Goal: Information Seeking & Learning: Learn about a topic

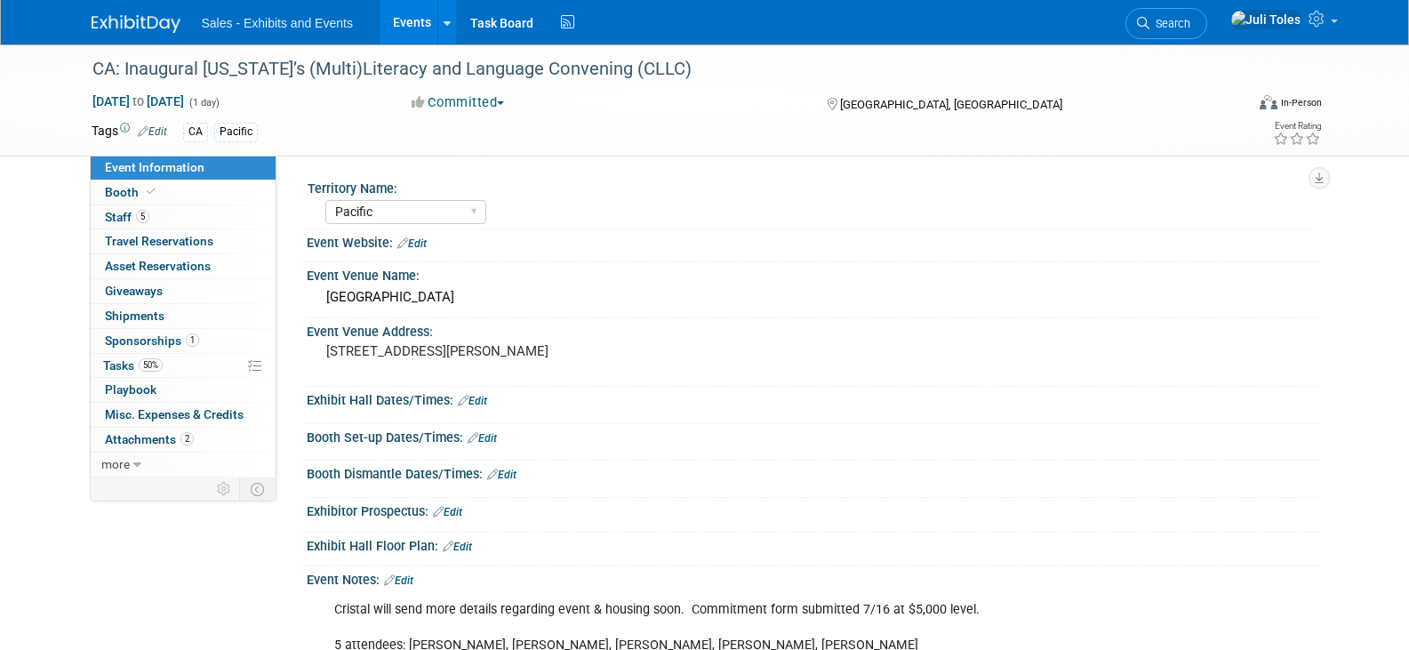
select select "Pacific"
click at [140, 22] on img at bounding box center [136, 24] width 89 height 18
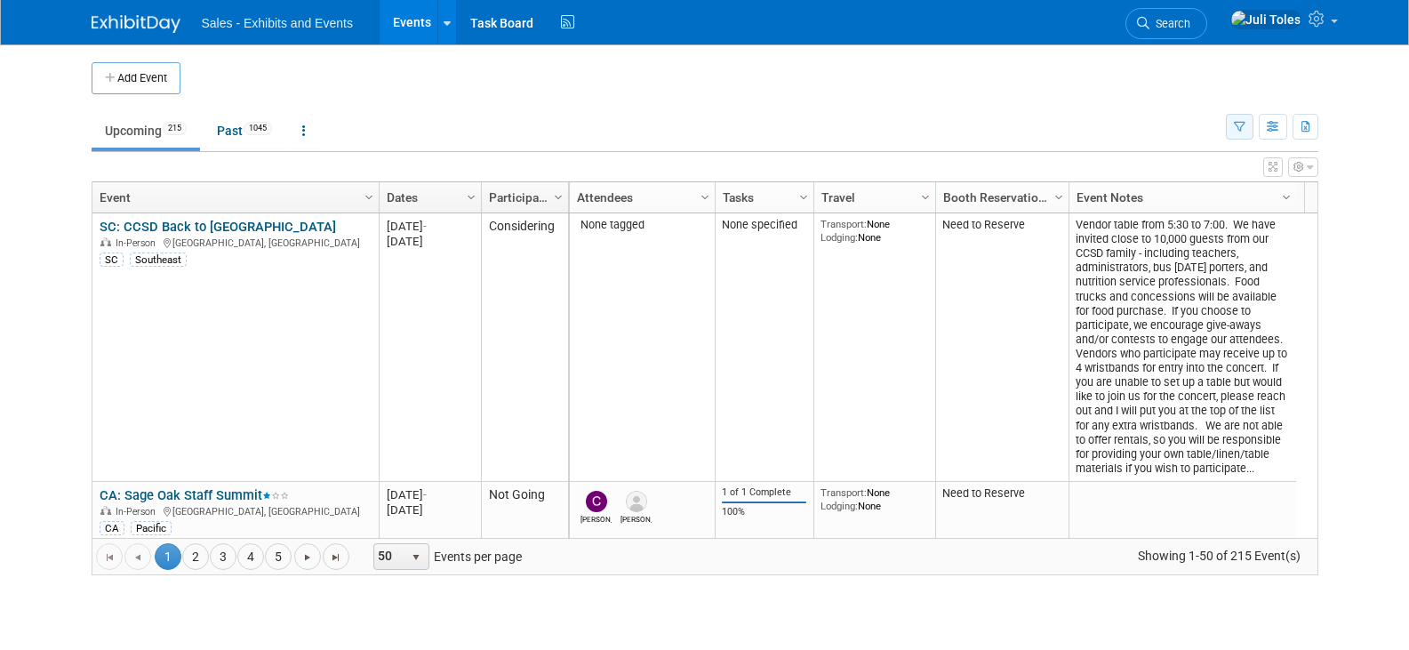
click at [1238, 124] on icon "button" at bounding box center [1240, 128] width 12 height 12
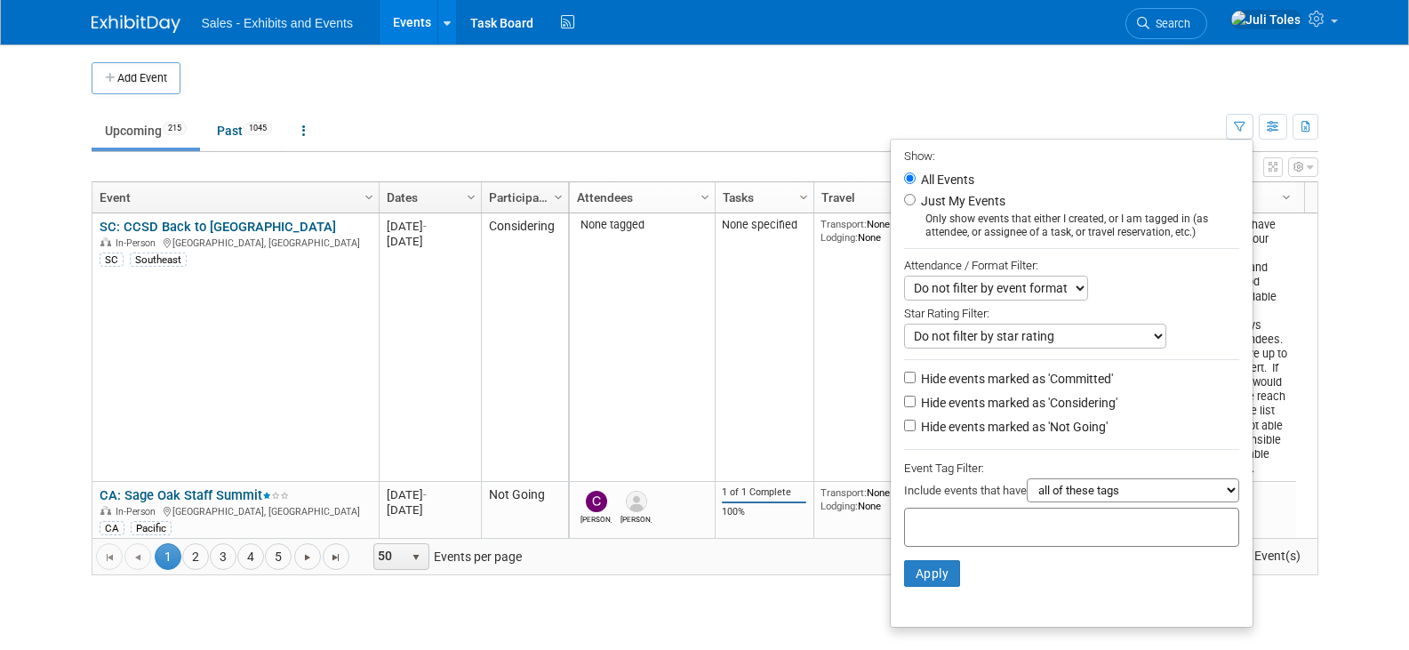
click at [1021, 527] on input "text" at bounding box center [983, 525] width 142 height 18
type input "ca"
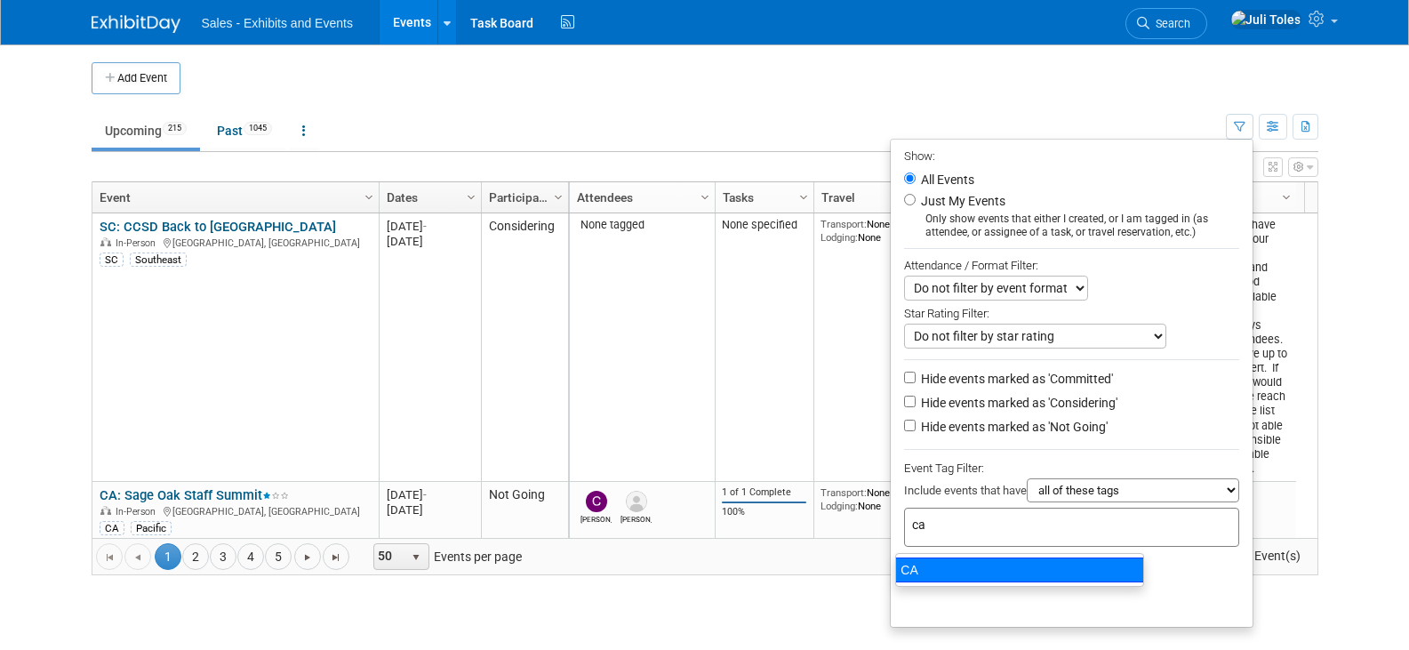
click at [914, 570] on div "CA" at bounding box center [1019, 569] width 249 height 25
type input "CA"
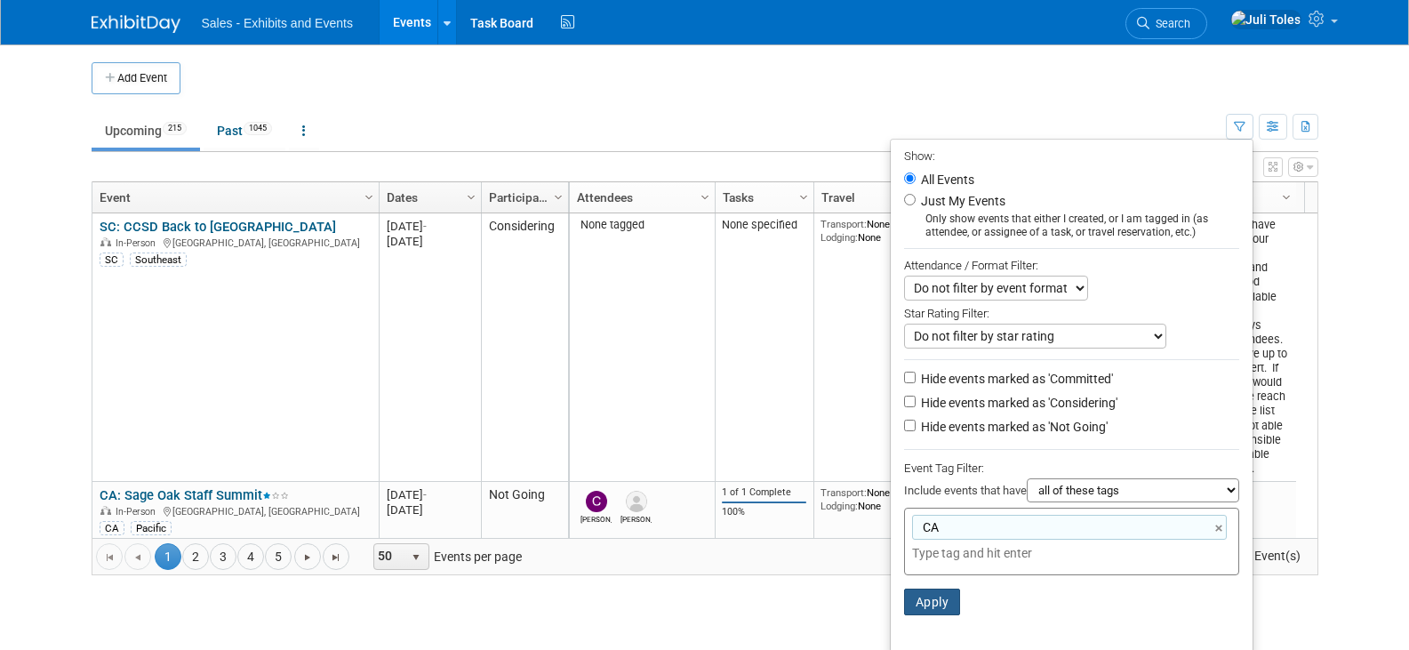
click at [920, 611] on button "Apply" at bounding box center [932, 601] width 57 height 27
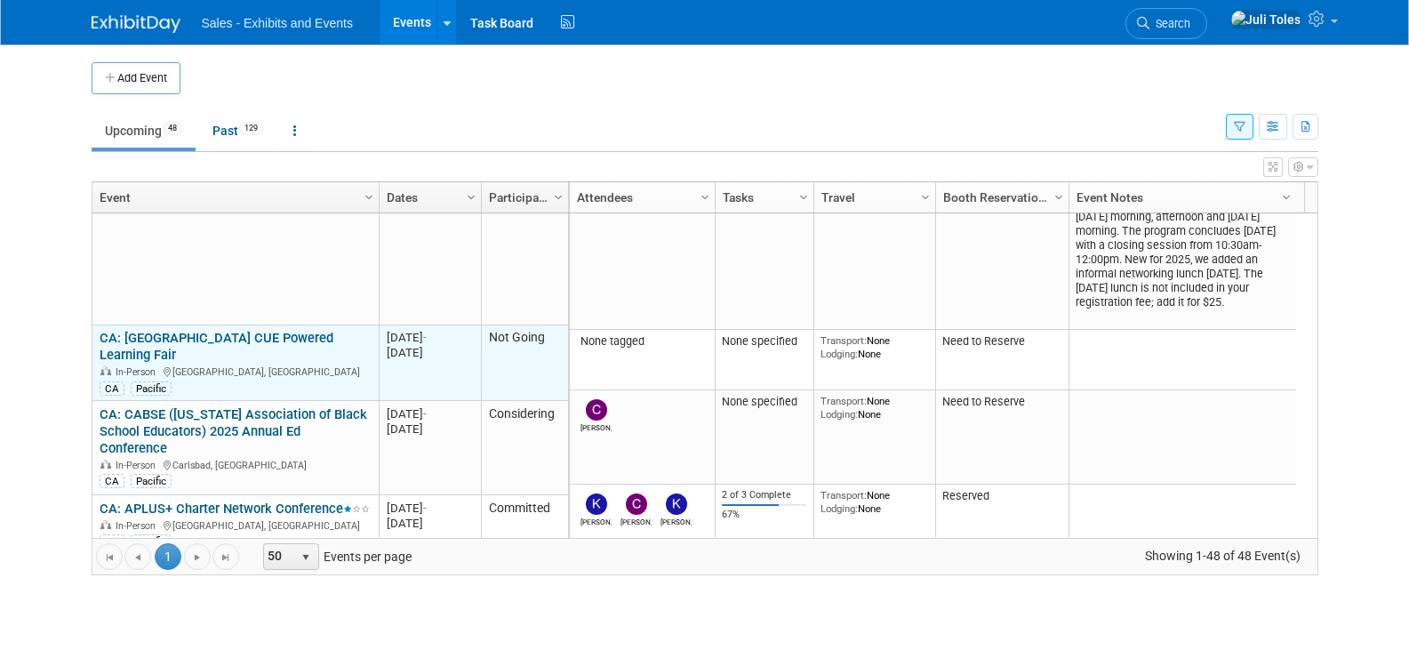
scroll to position [1067, 0]
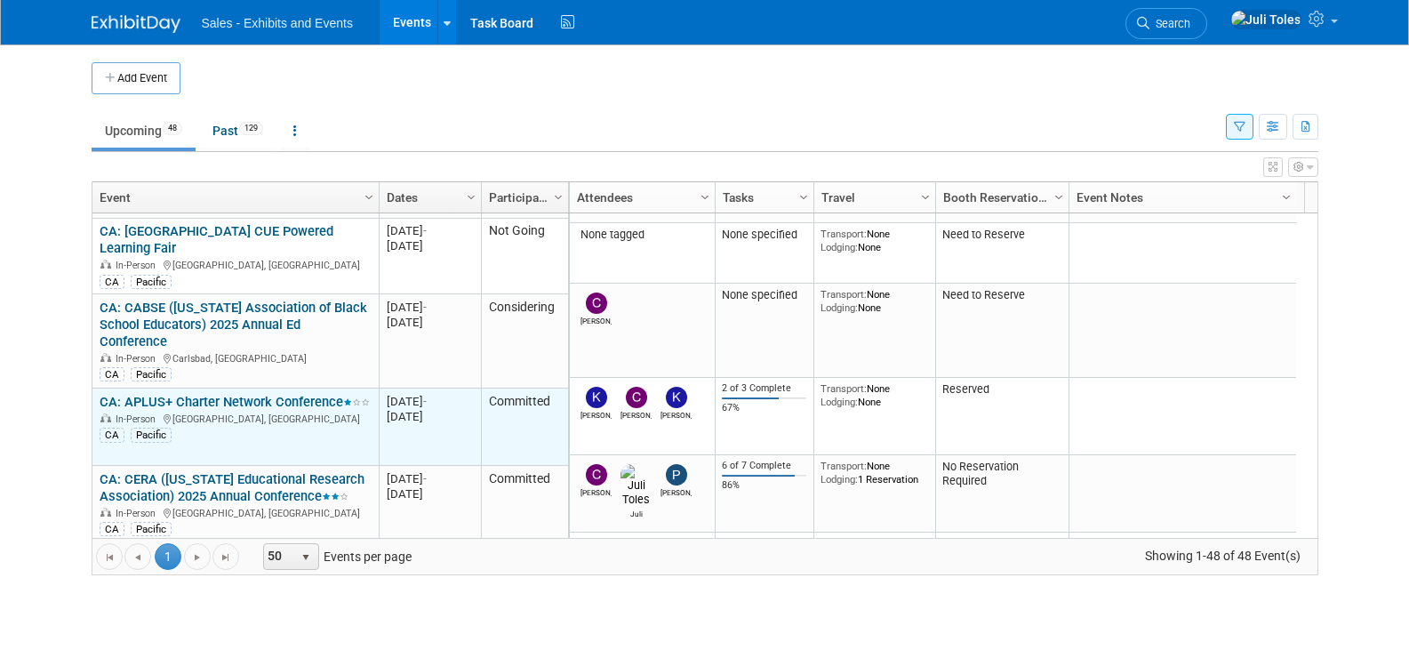
click at [225, 394] on link "CA: APLUS+ Charter Network Conference" at bounding box center [235, 402] width 270 height 16
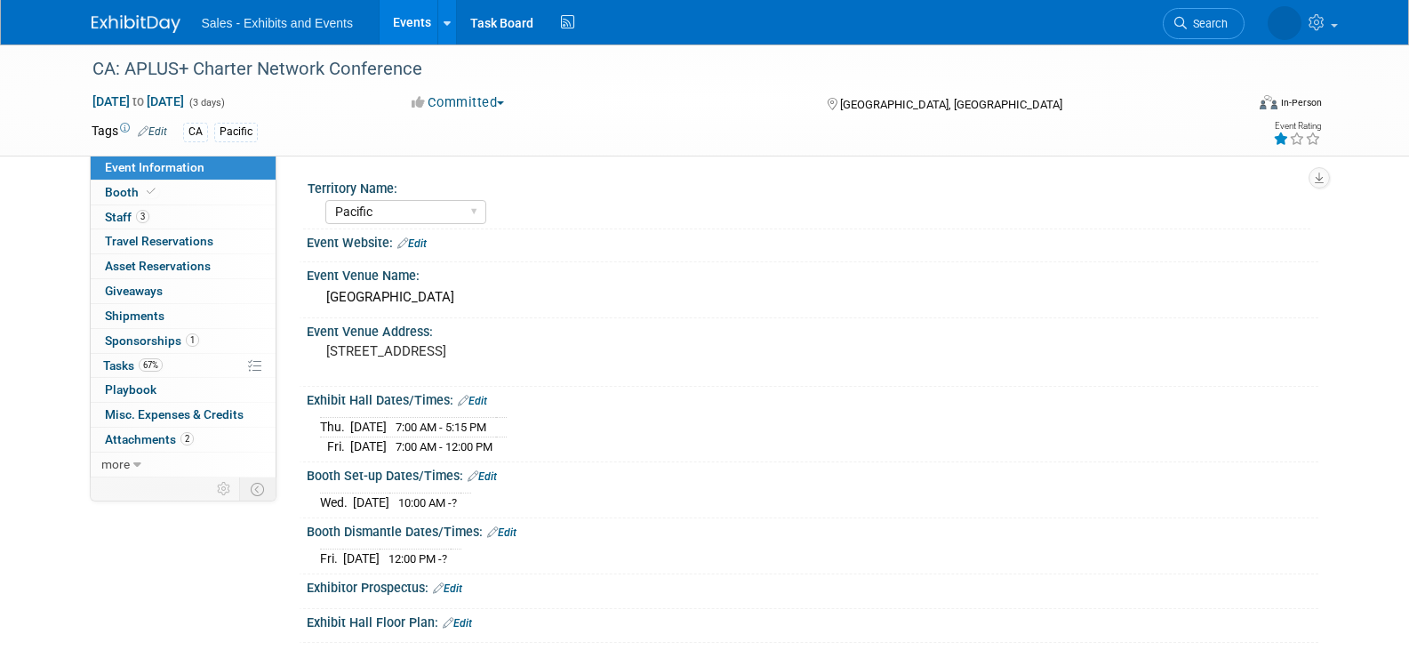
select select "Pacific"
click at [124, 338] on span "Sponsorships 1" at bounding box center [152, 340] width 94 height 14
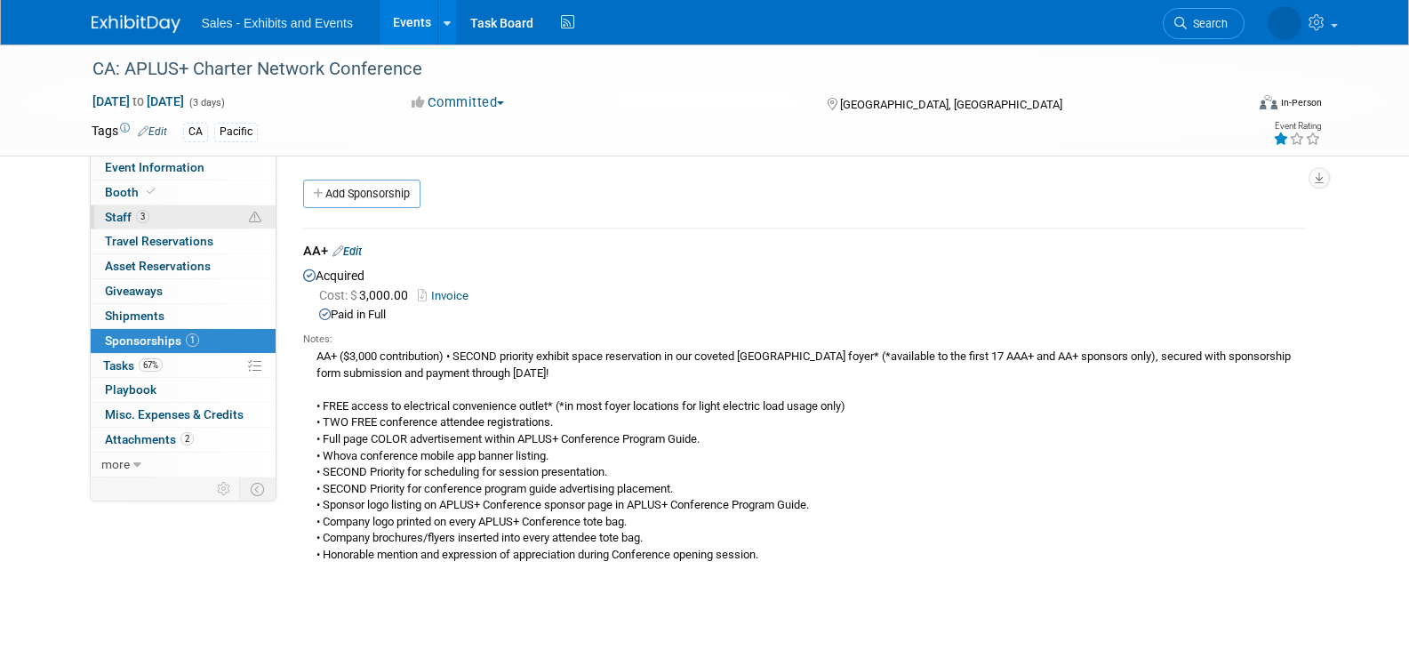
click at [116, 223] on span "Staff 3" at bounding box center [127, 217] width 44 height 14
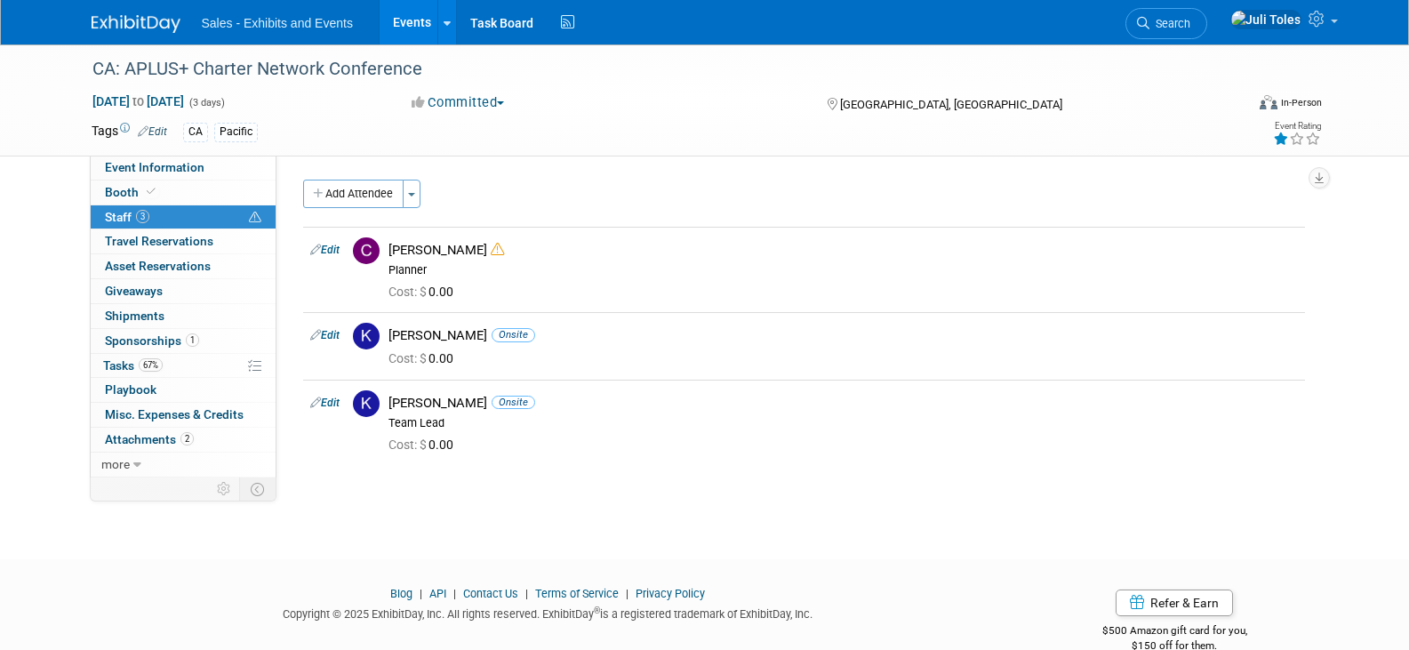
click at [138, 20] on img at bounding box center [136, 24] width 89 height 18
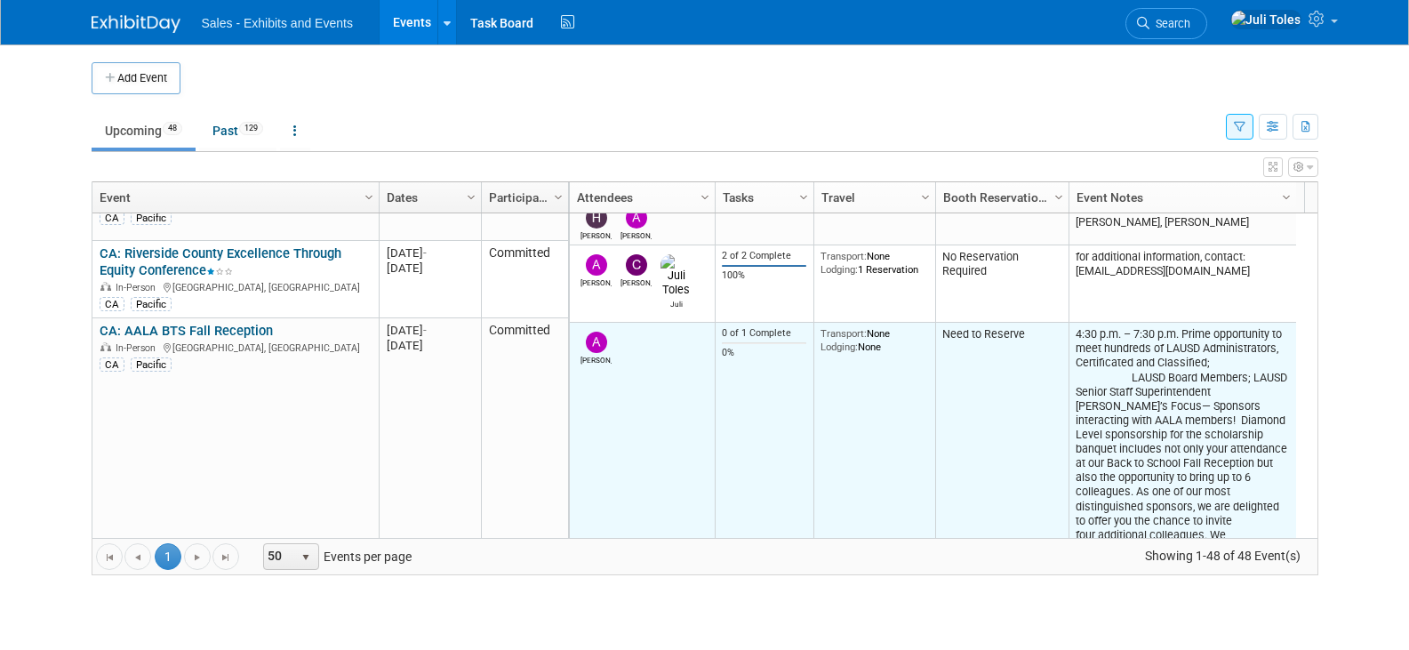
scroll to position [409, 0]
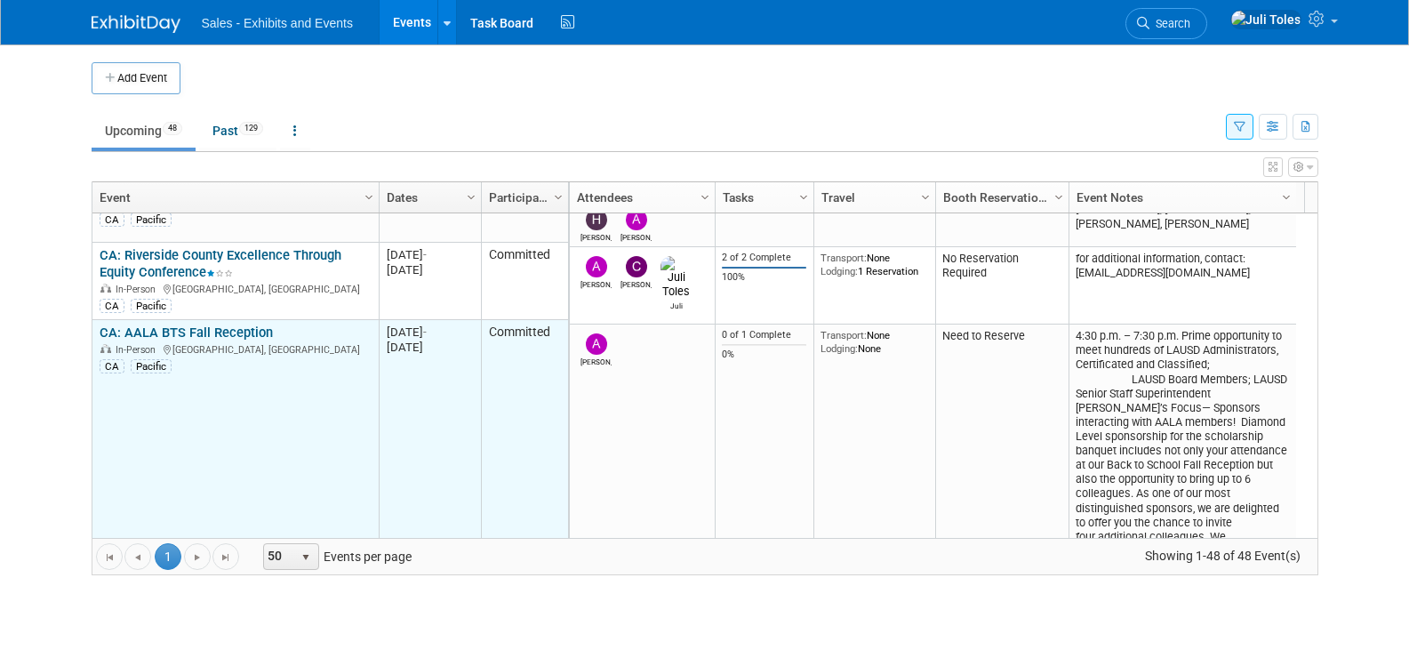
click at [214, 324] on link "CA: AALA BTS Fall Reception" at bounding box center [186, 332] width 173 height 16
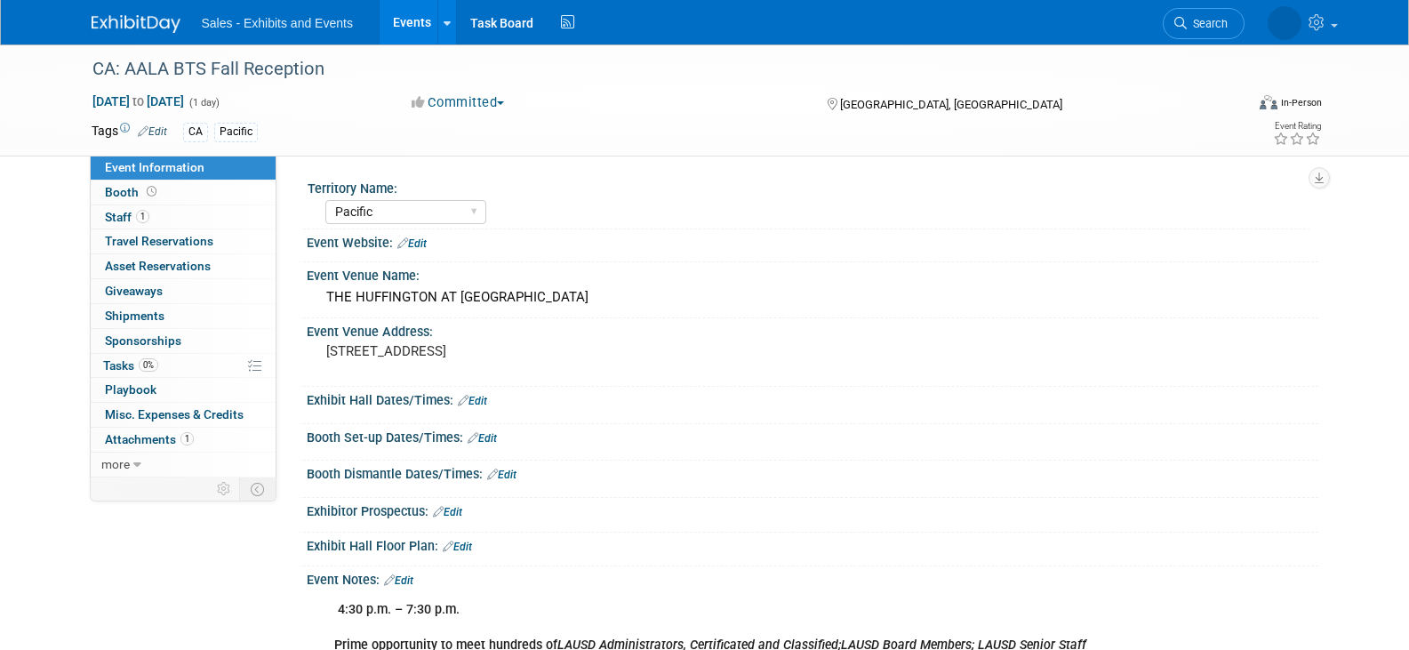
select select "Pacific"
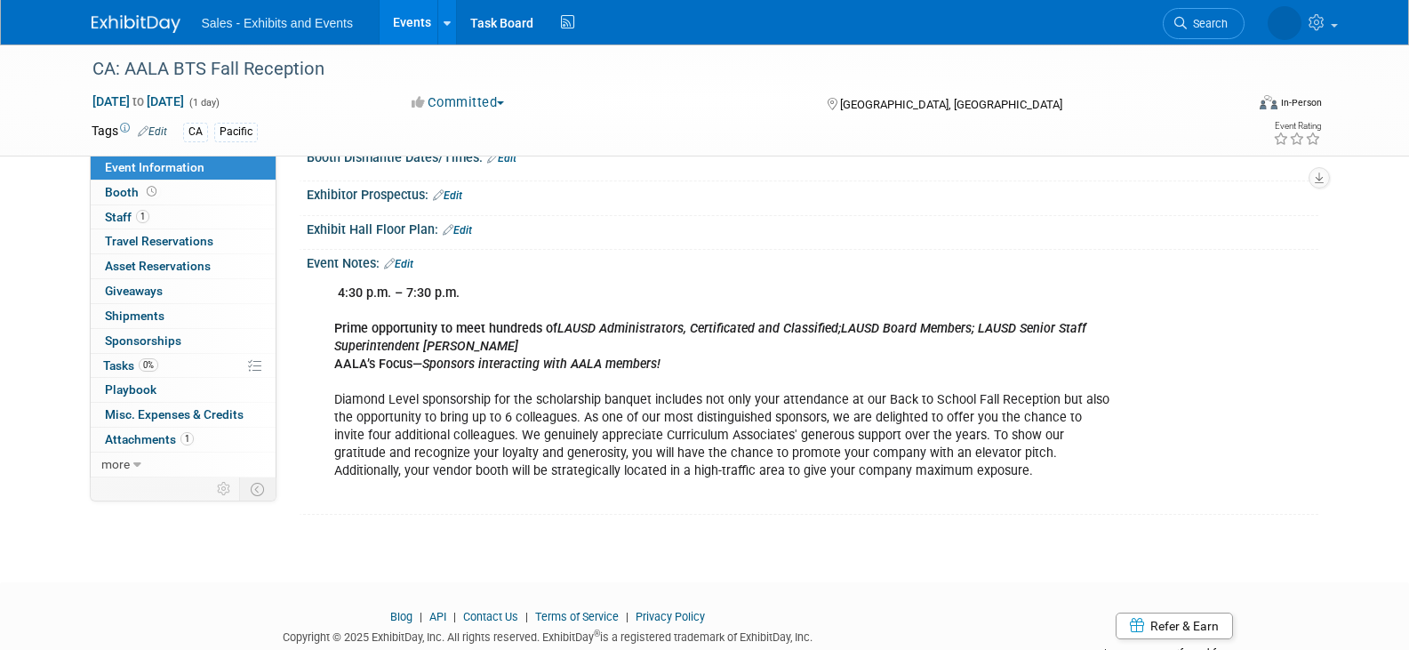
scroll to position [356, 0]
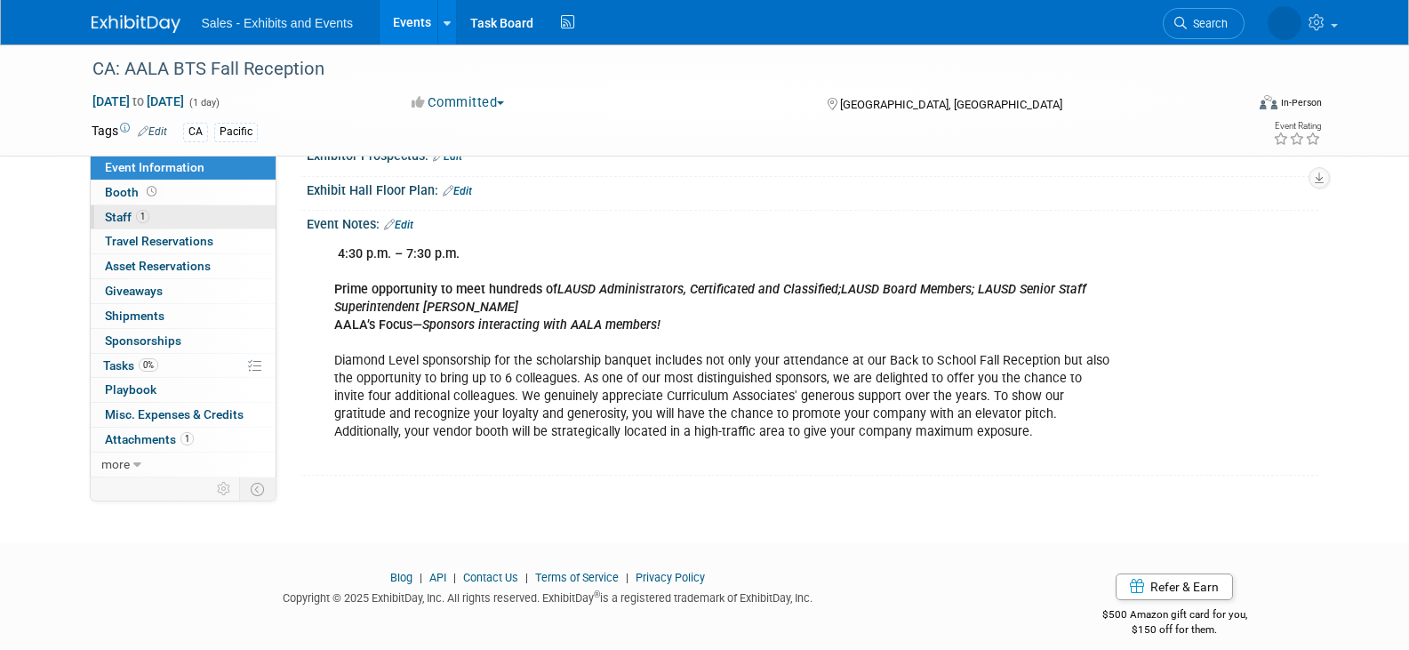
click at [145, 220] on span "1" at bounding box center [142, 216] width 13 height 13
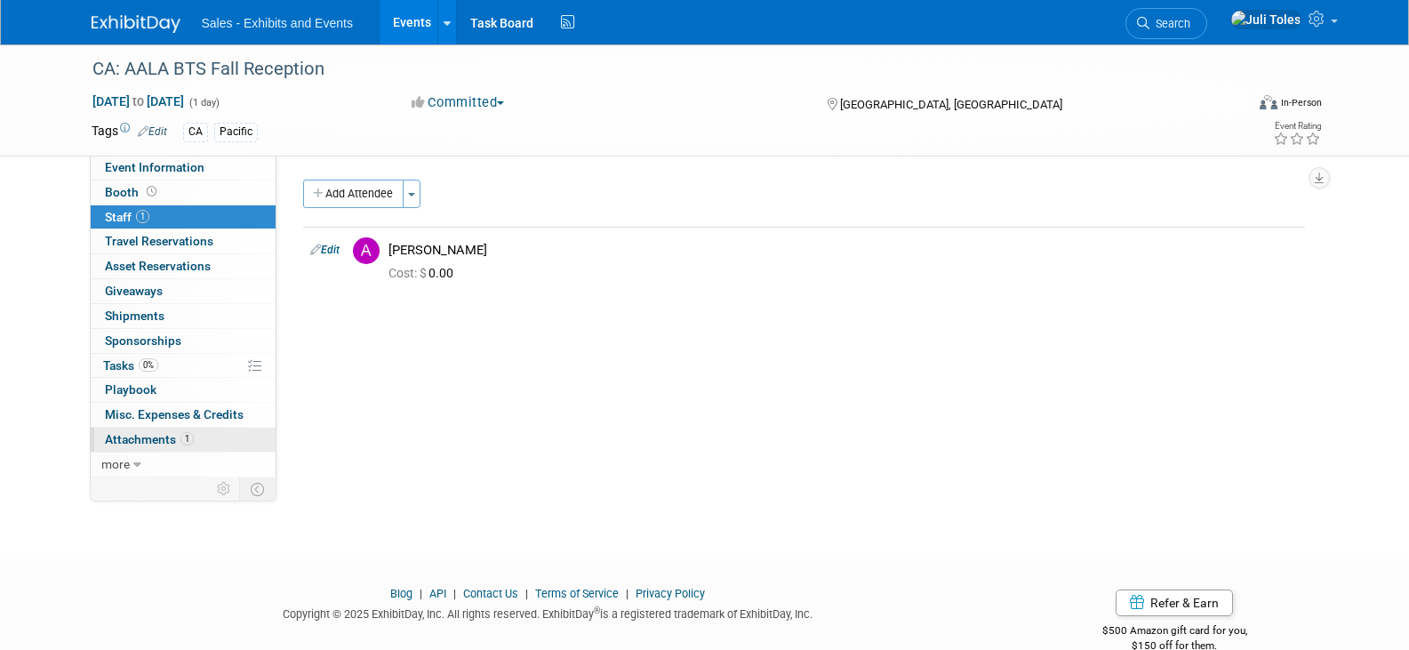
click at [126, 437] on span "Attachments 1" at bounding box center [149, 439] width 89 height 14
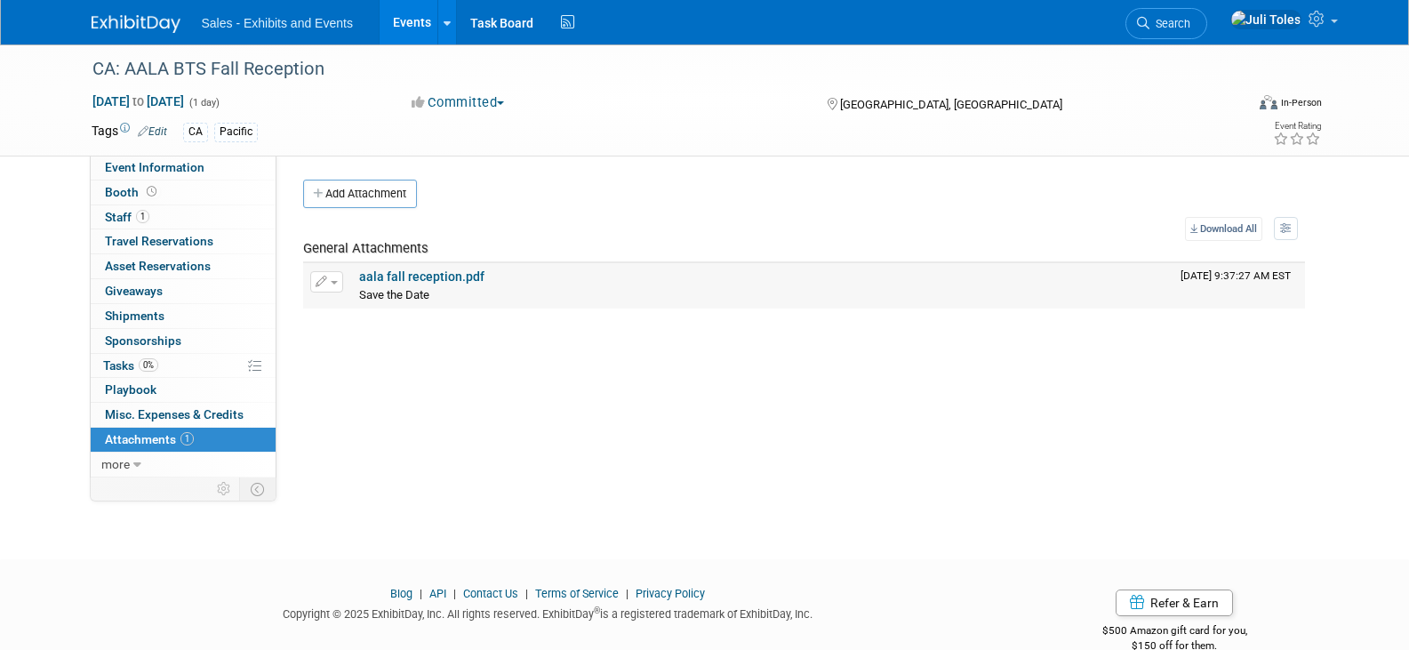
click at [439, 270] on link "aala fall reception.pdf" at bounding box center [421, 276] width 125 height 14
click at [154, 348] on link "0 Sponsorships 0" at bounding box center [183, 341] width 185 height 24
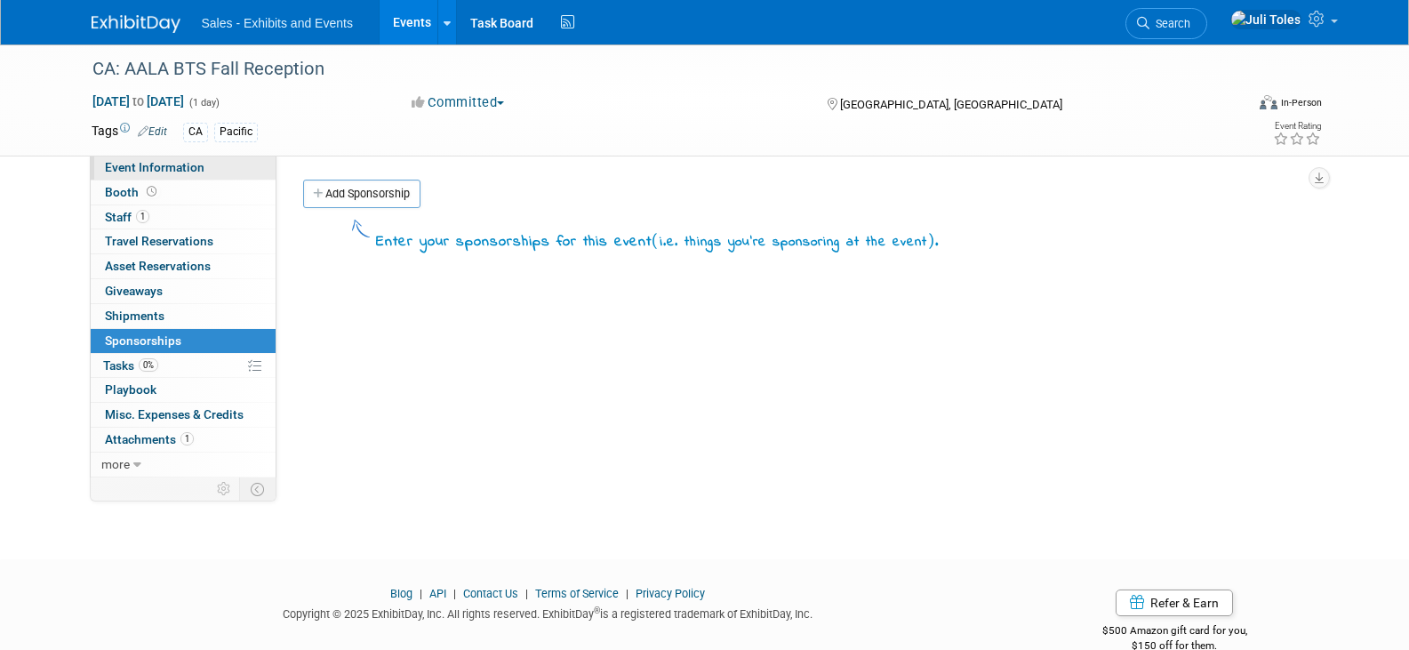
click at [141, 172] on span "Event Information" at bounding box center [155, 167] width 100 height 14
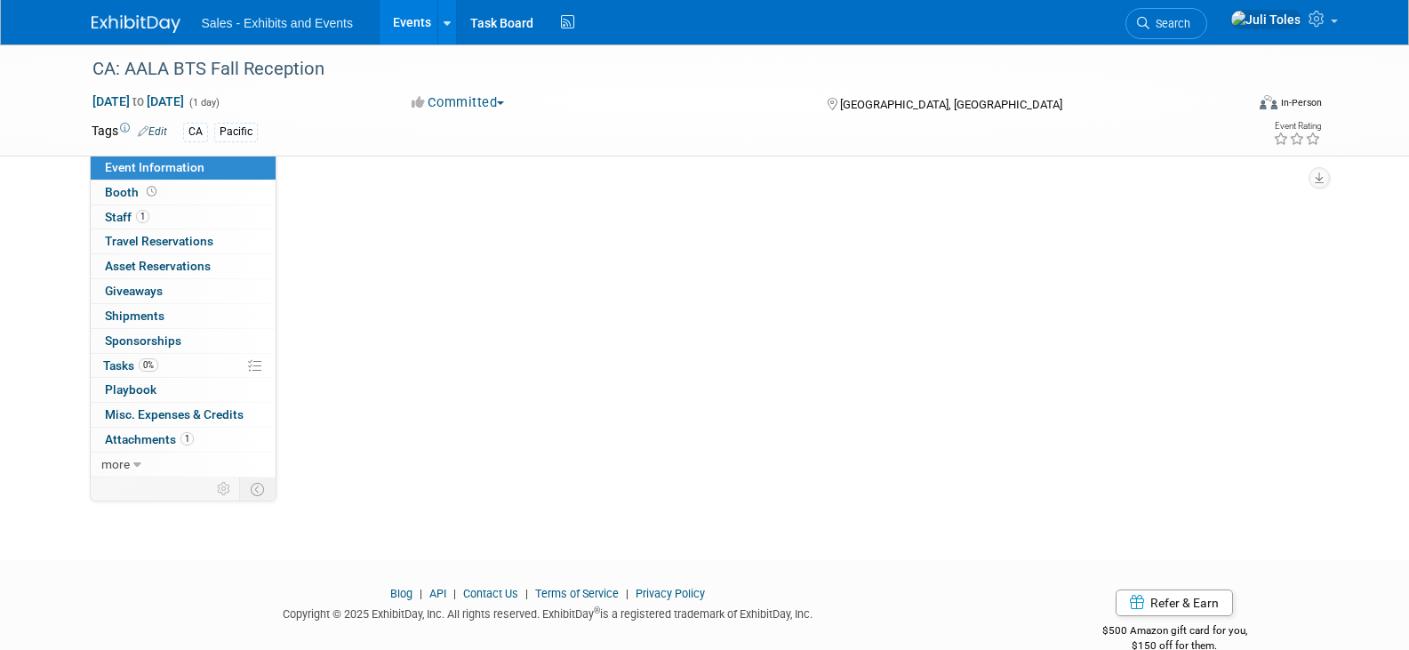
select select "Pacific"
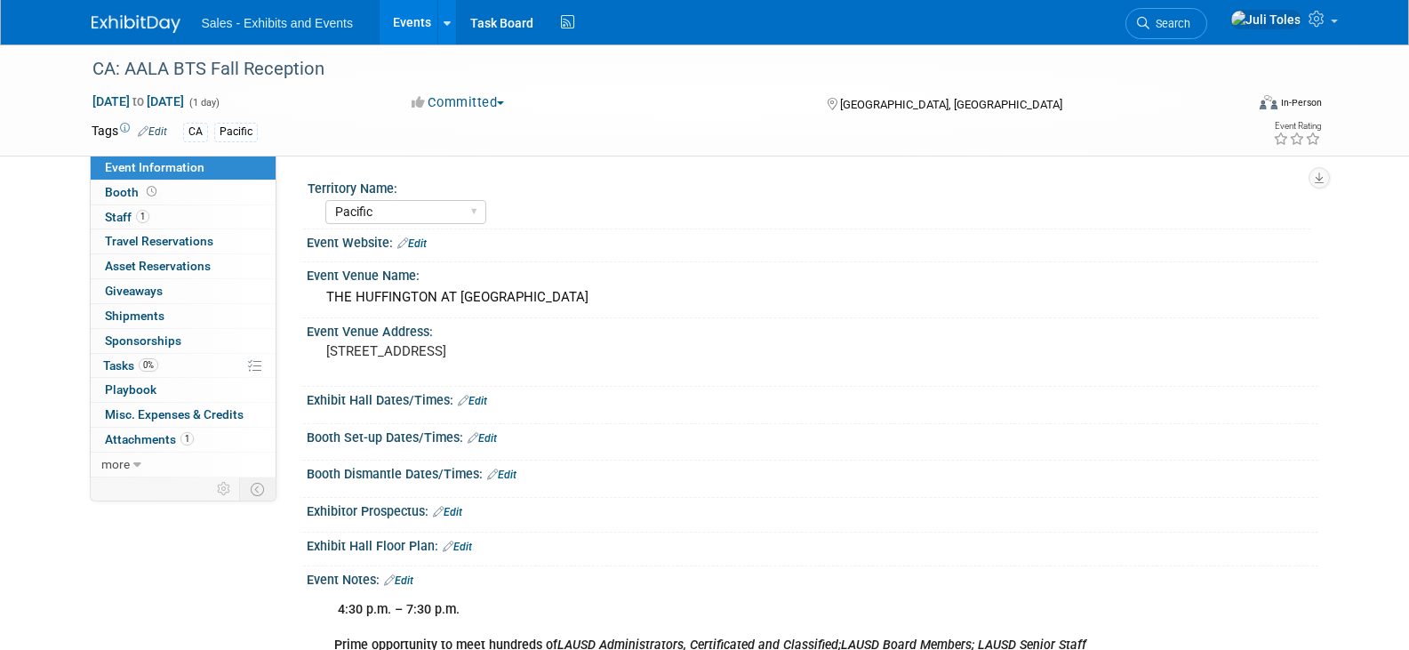
click at [135, 15] on img at bounding box center [136, 24] width 89 height 18
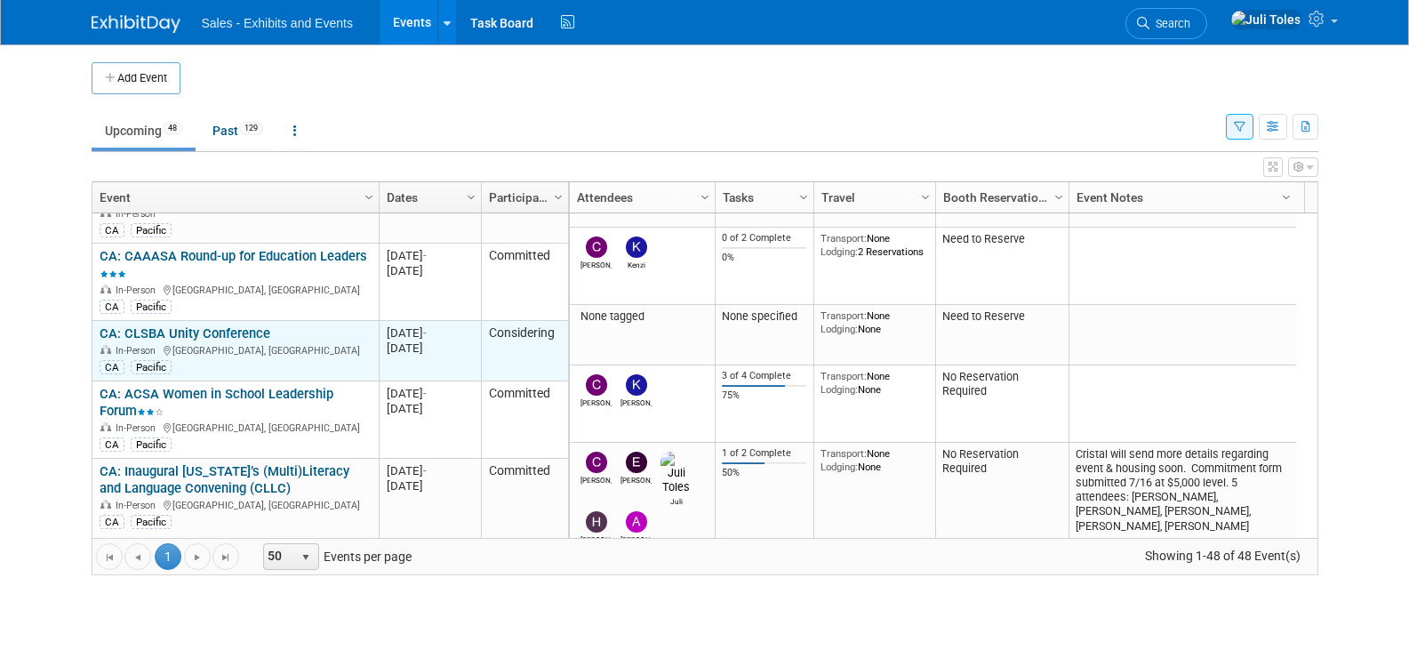
click at [184, 325] on link "CA: CLSBA Unity Conference" at bounding box center [185, 333] width 171 height 16
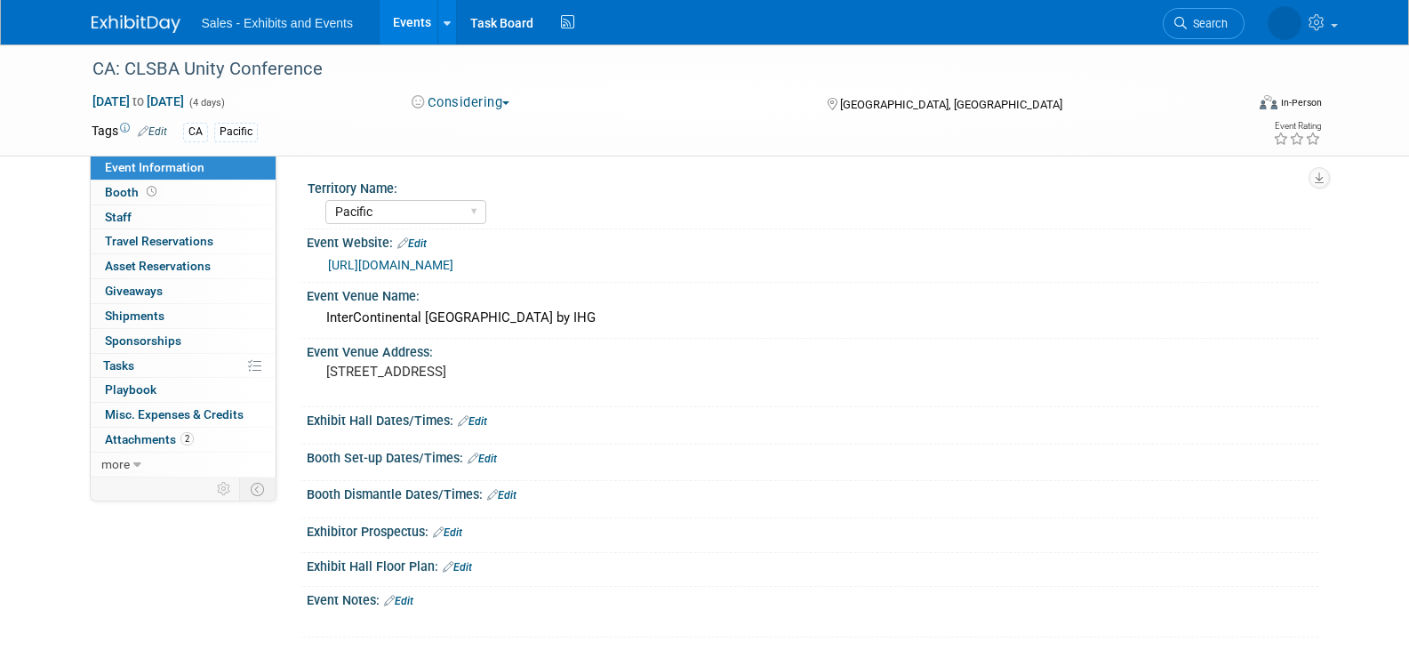
select select "Pacific"
drag, startPoint x: 1301, startPoint y: 139, endPoint x: 1285, endPoint y: 143, distance: 16.6
click at [1285, 143] on div at bounding box center [1297, 139] width 48 height 18
click at [1277, 140] on icon at bounding box center [1281, 138] width 16 height 12
click at [138, 436] on span "Attachments 2" at bounding box center [149, 439] width 89 height 14
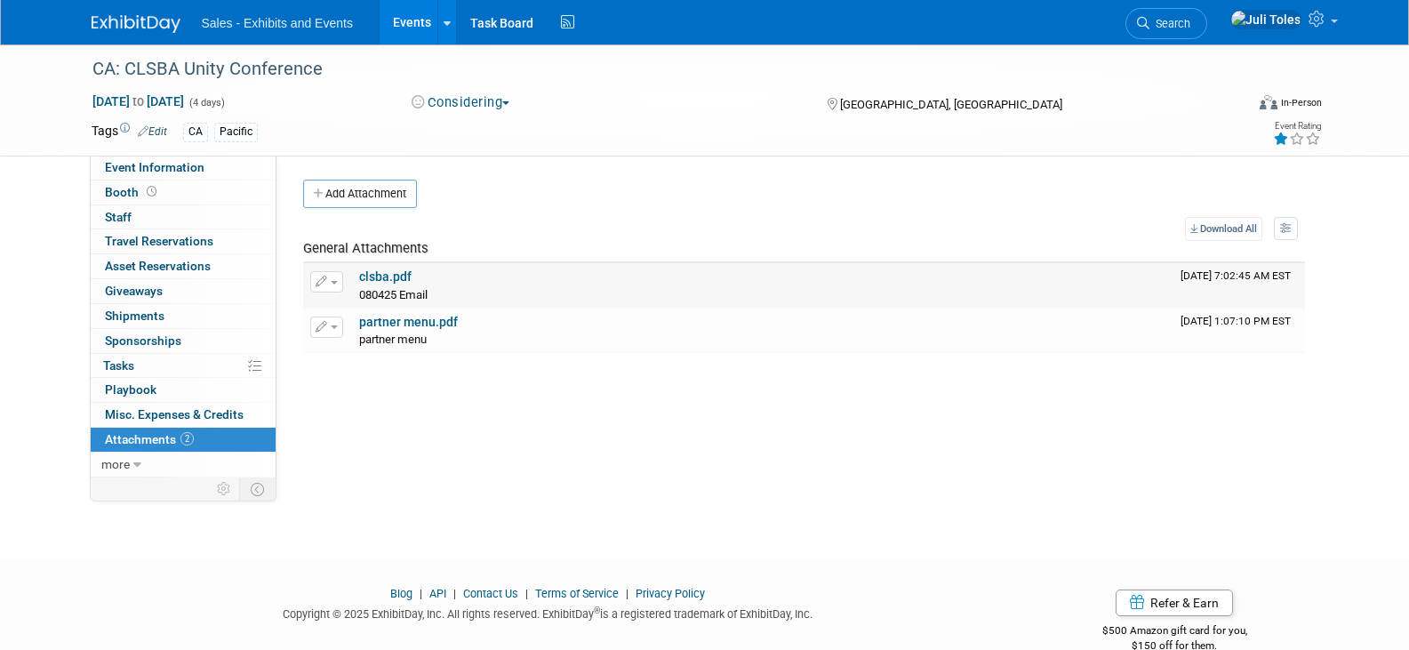
click at [380, 277] on link "clsba.pdf" at bounding box center [385, 276] width 52 height 14
click at [390, 316] on link "partner menu.pdf" at bounding box center [408, 322] width 99 height 14
click at [421, 317] on link "partner menu.pdf" at bounding box center [408, 322] width 99 height 14
